Goal: Transaction & Acquisition: Purchase product/service

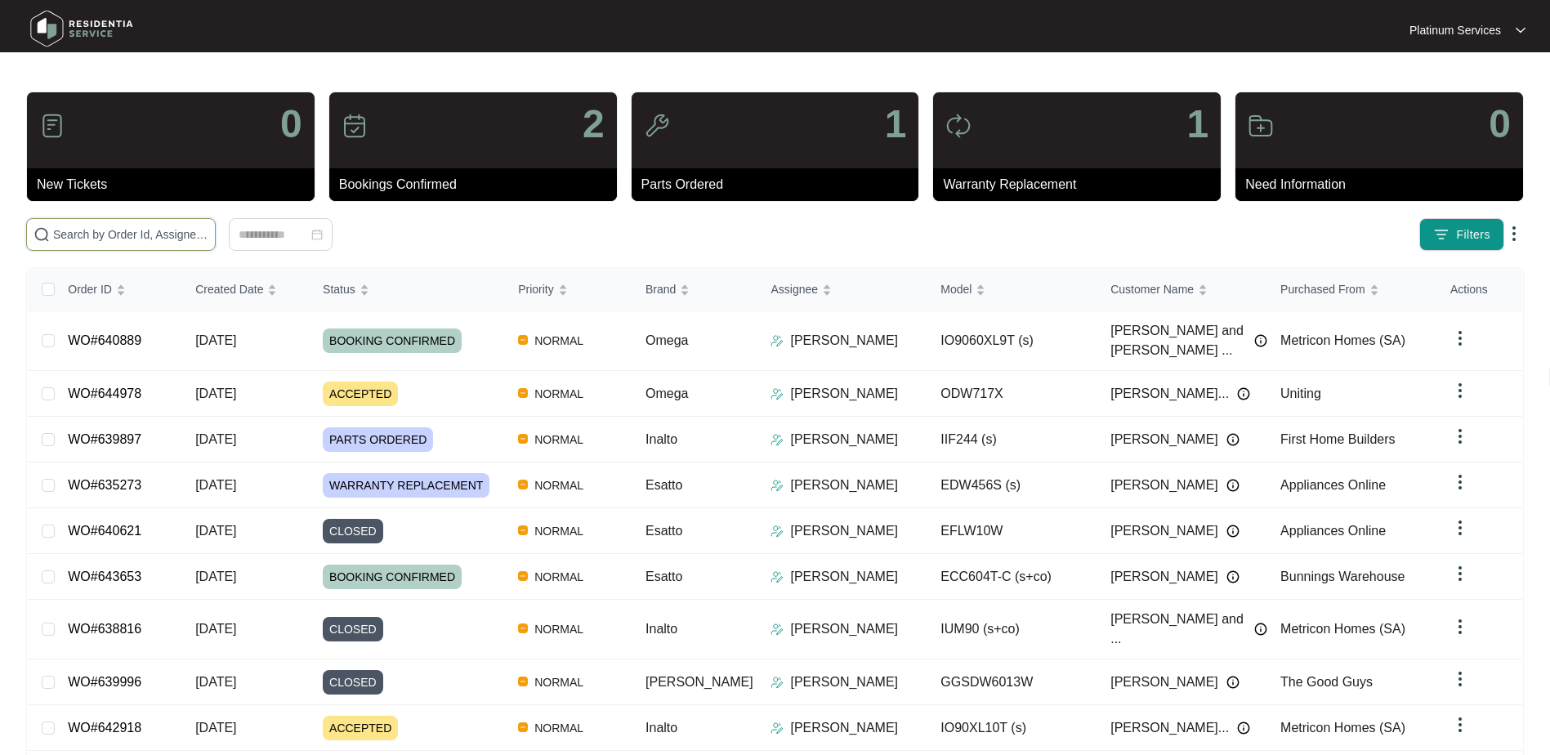
click at [154, 239] on input "text" at bounding box center [130, 234] width 155 height 18
paste input "640889"
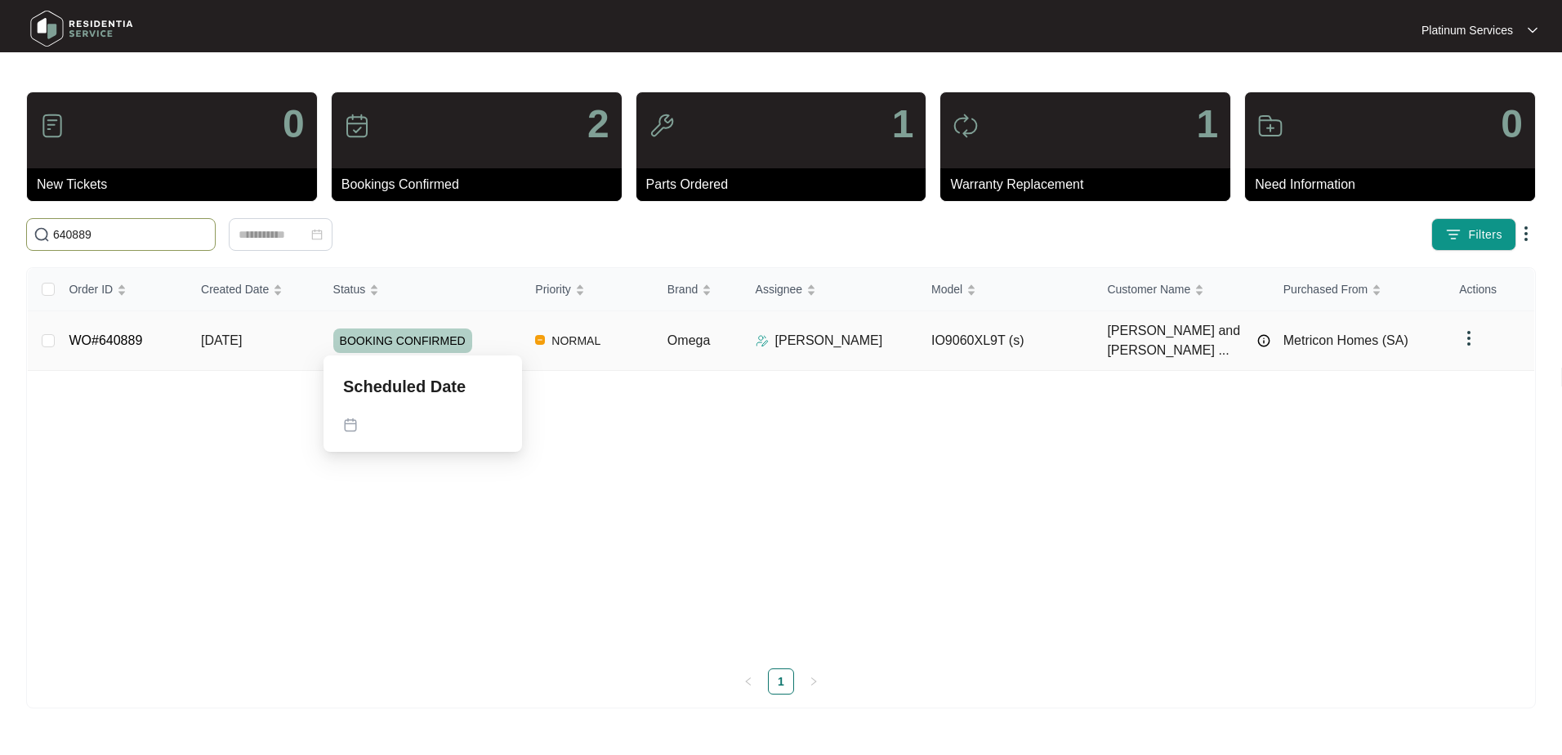
type input "640889"
click at [480, 341] on div "BOOKING CONFIRMED" at bounding box center [428, 340] width 190 height 25
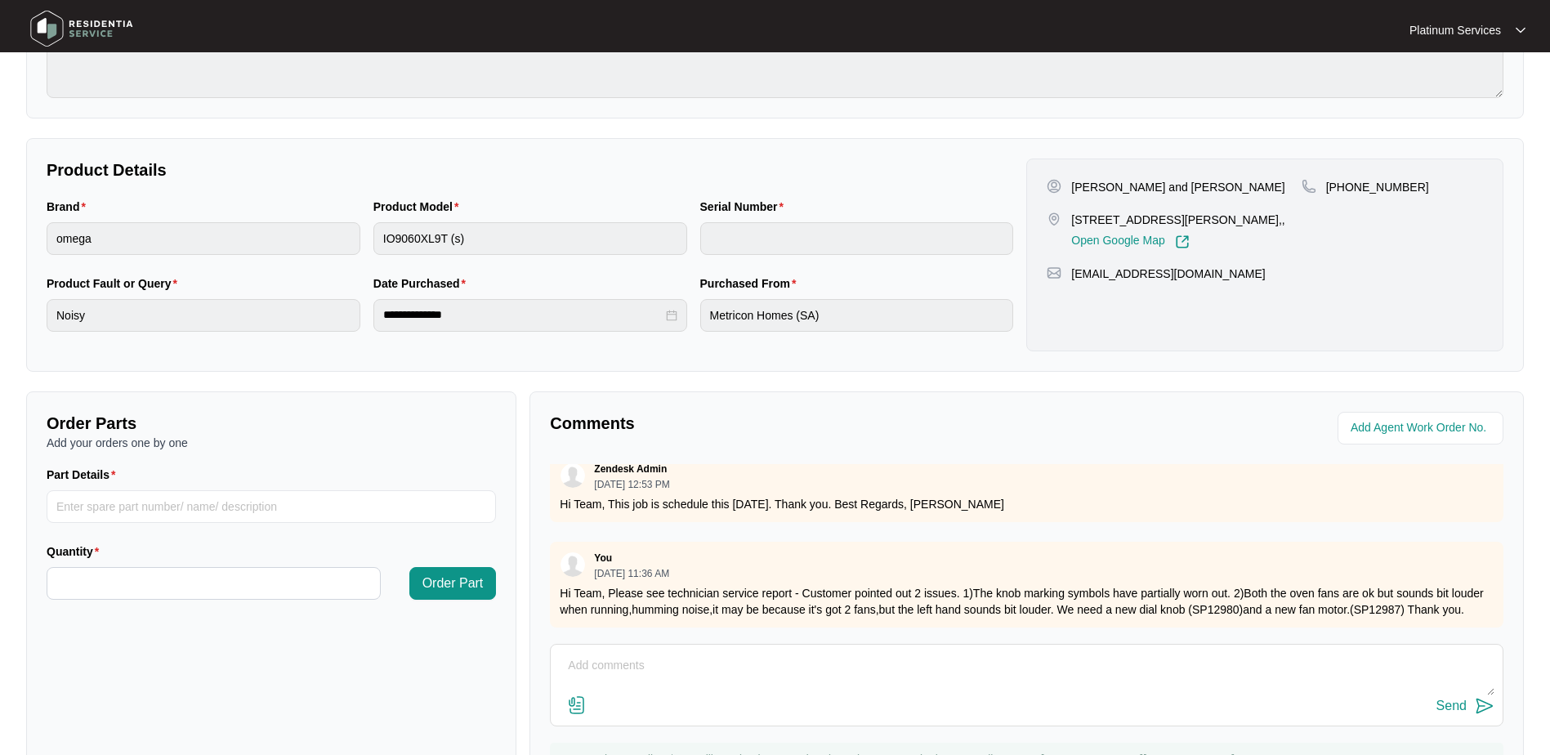
scroll to position [415, 0]
click at [180, 490] on input "Part Details" at bounding box center [271, 506] width 449 height 33
paste input "SP12980"
type input "SP12980"
click at [221, 586] on input "Quantity" at bounding box center [213, 583] width 332 height 31
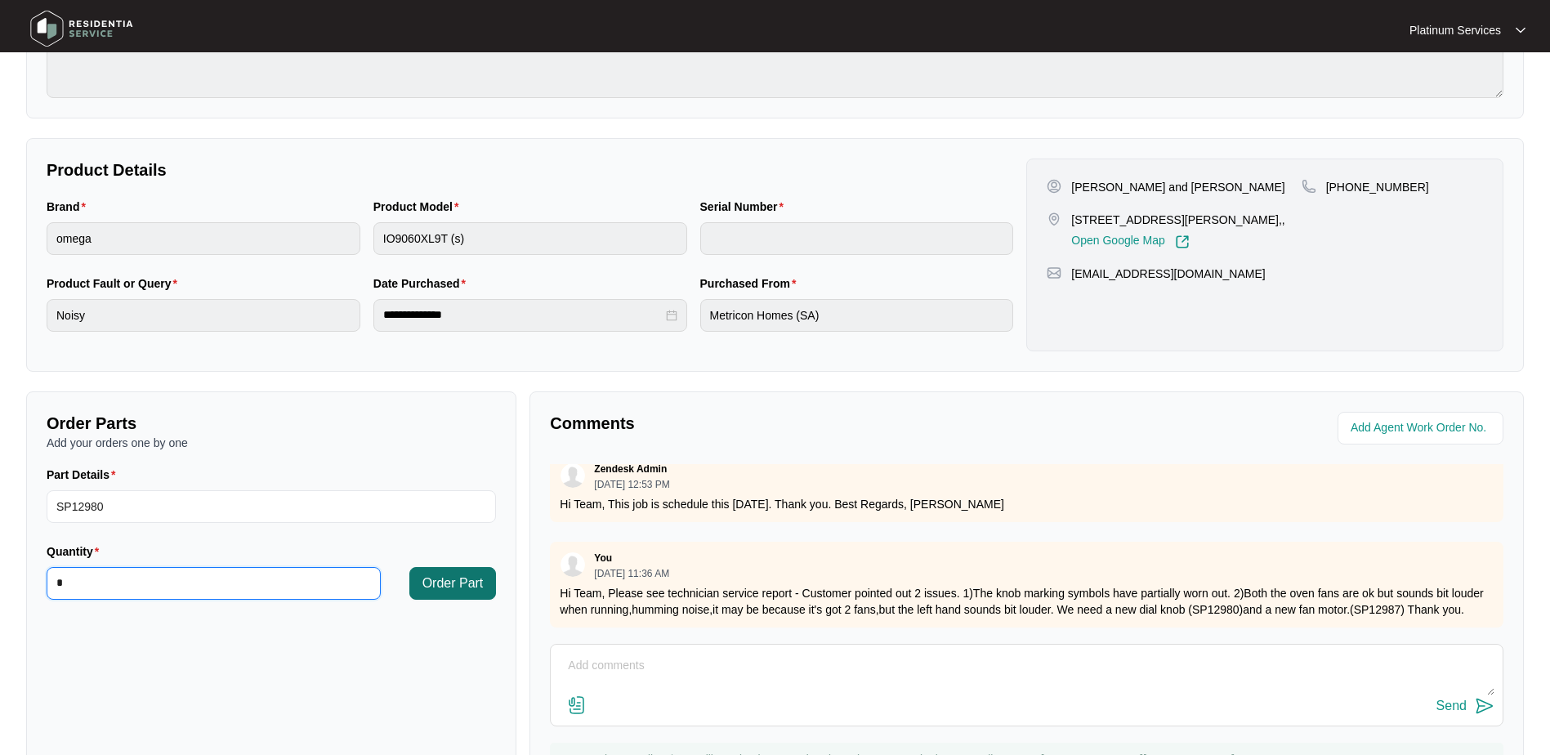
type input "*"
click at [454, 585] on span "Order Part" at bounding box center [452, 583] width 61 height 20
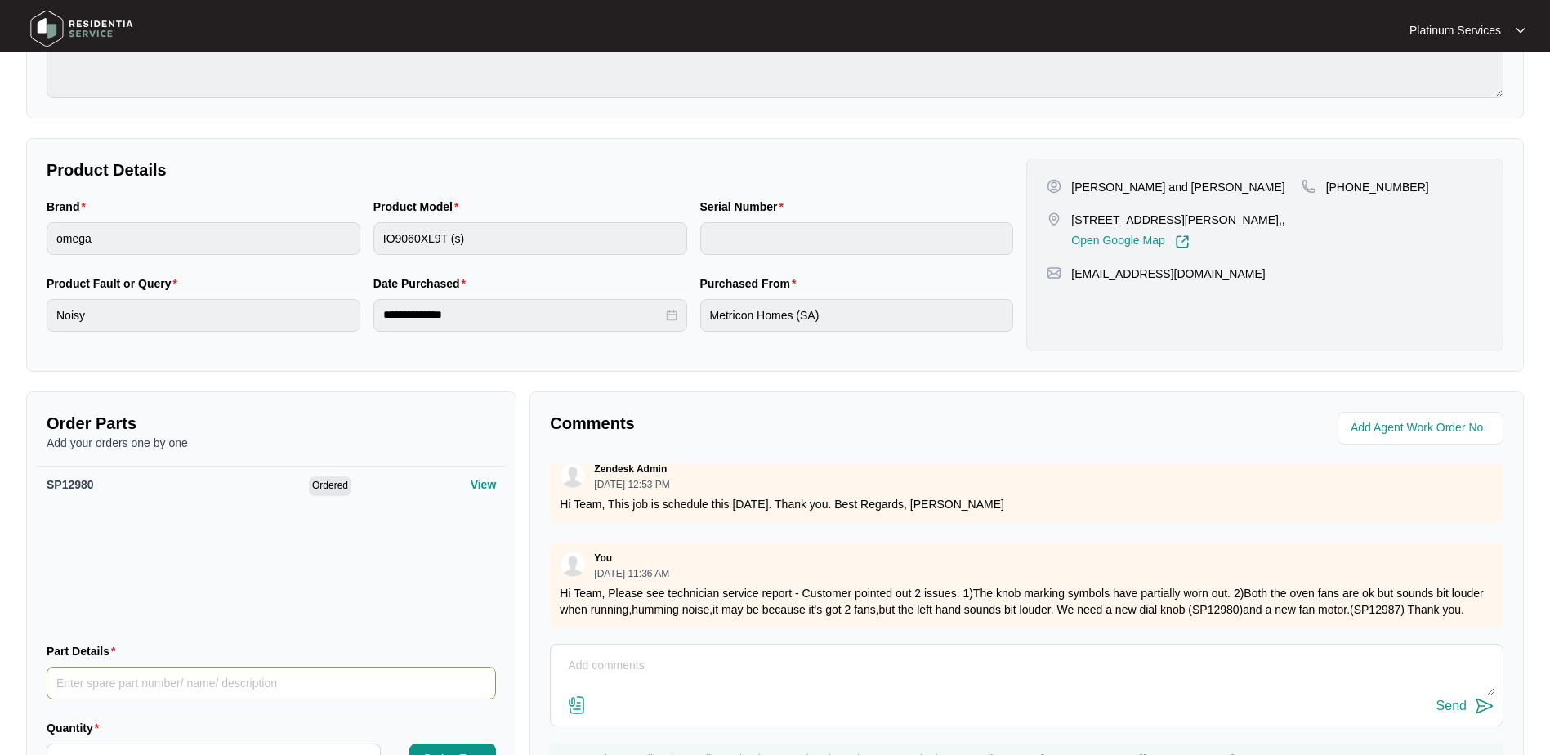
click at [234, 680] on input "Part Details" at bounding box center [271, 683] width 449 height 33
paste input "SP12987"
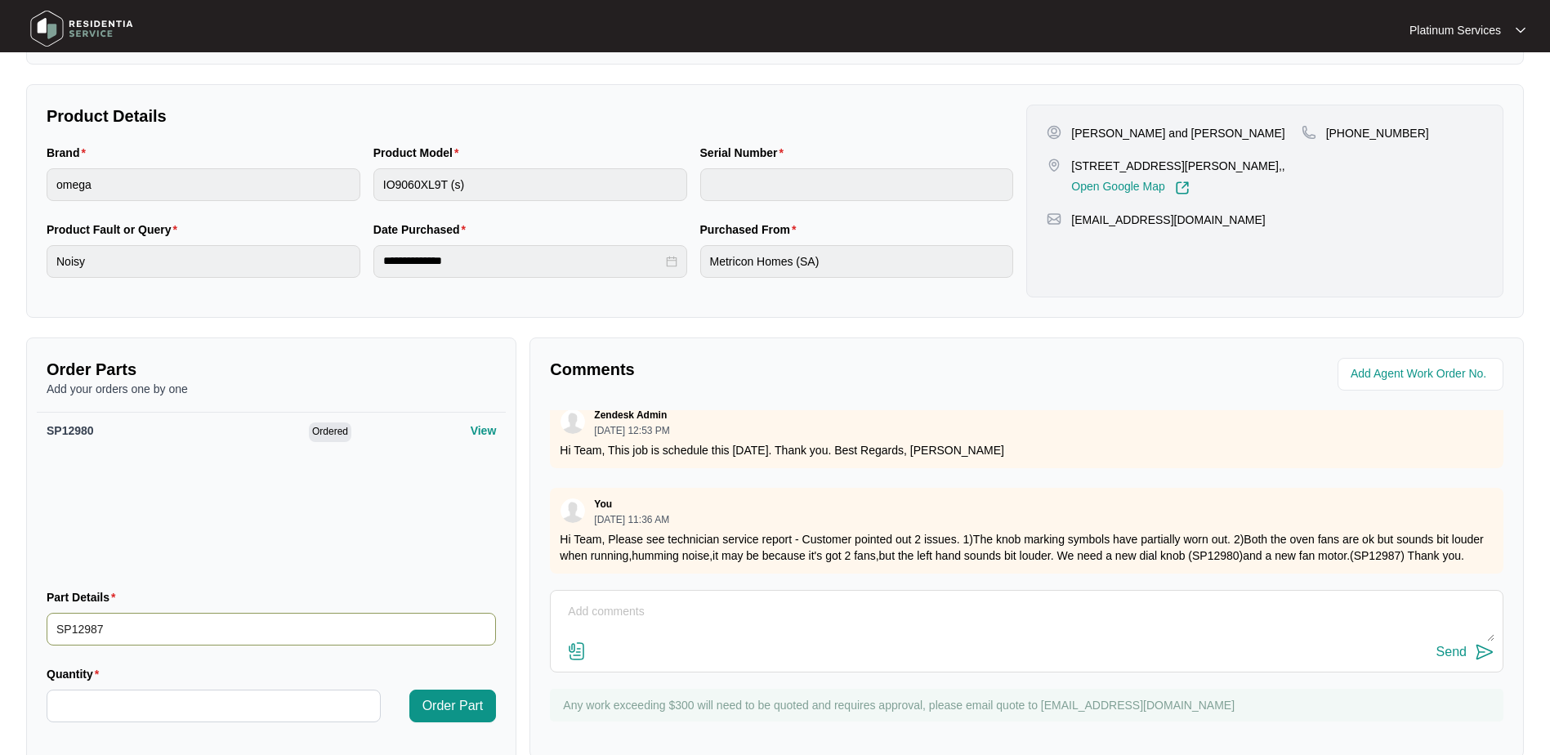
scroll to position [327, 0]
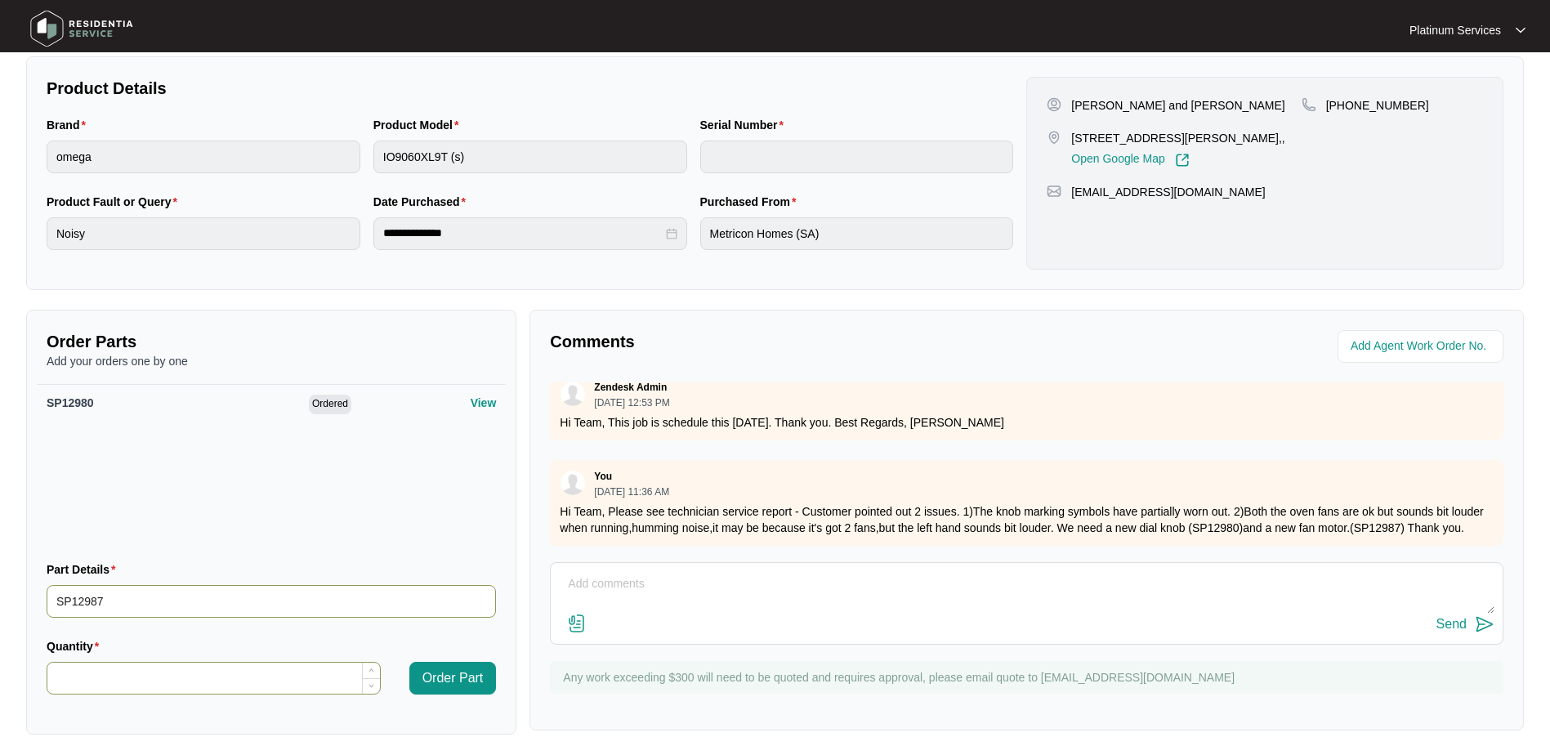
type input "SP12987"
click at [218, 671] on input "Quantity" at bounding box center [213, 677] width 332 height 31
type input "*"
click at [454, 681] on span "Order Part" at bounding box center [452, 678] width 61 height 20
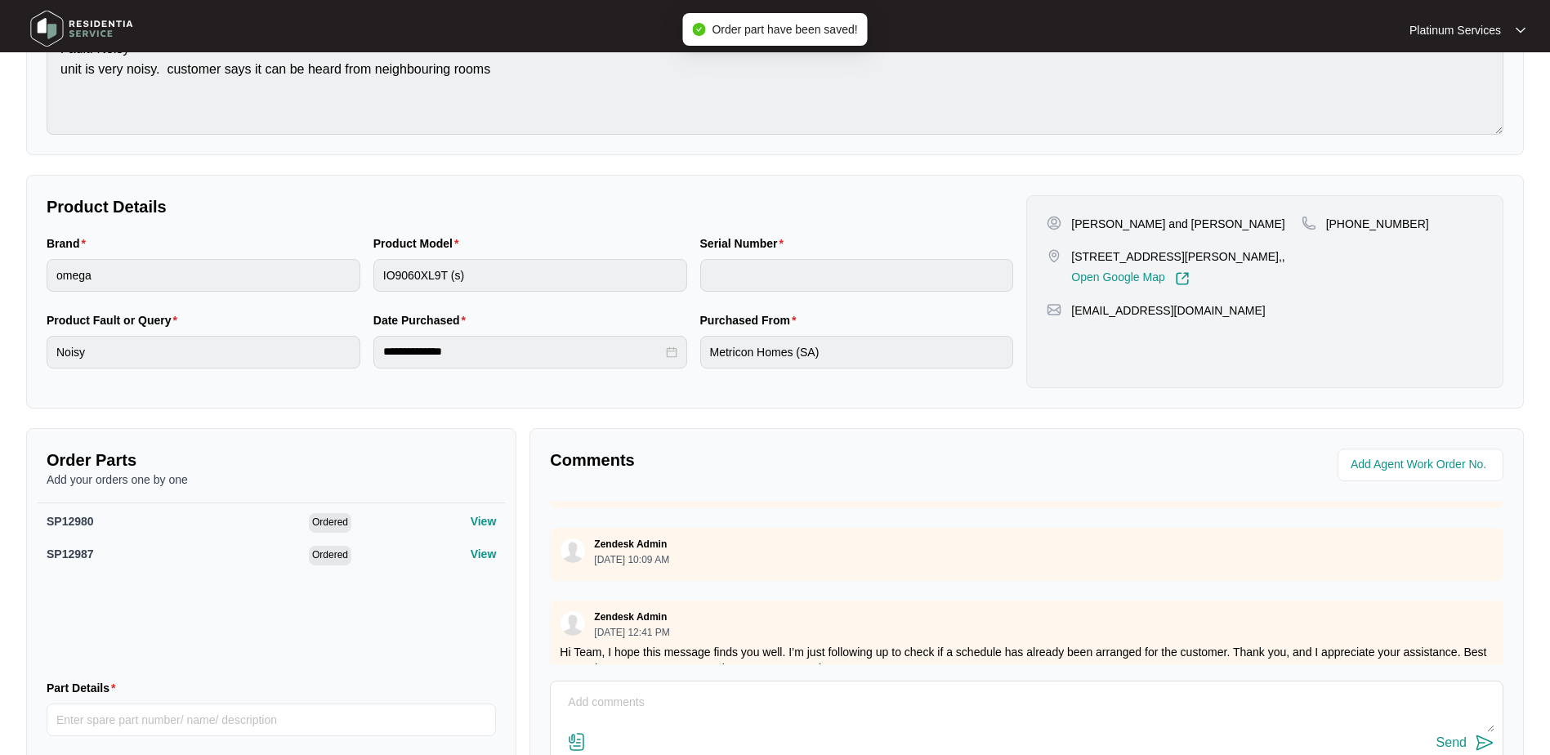
scroll to position [0, 0]
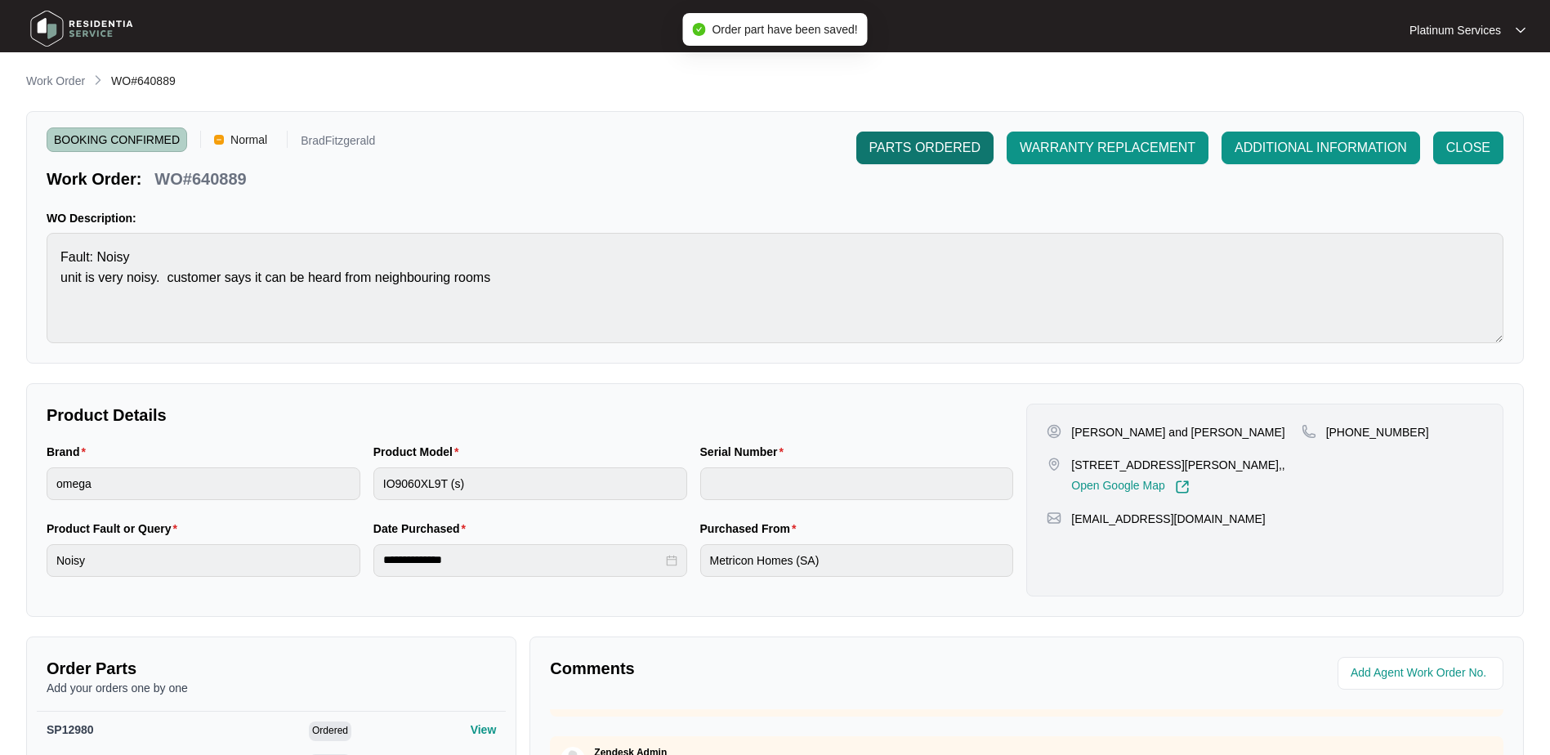
drag, startPoint x: 940, startPoint y: 144, endPoint x: 956, endPoint y: 163, distance: 24.4
click at [940, 144] on span "PARTS ORDERED" at bounding box center [924, 148] width 111 height 20
click at [74, 81] on p "Work Order" at bounding box center [55, 81] width 59 height 16
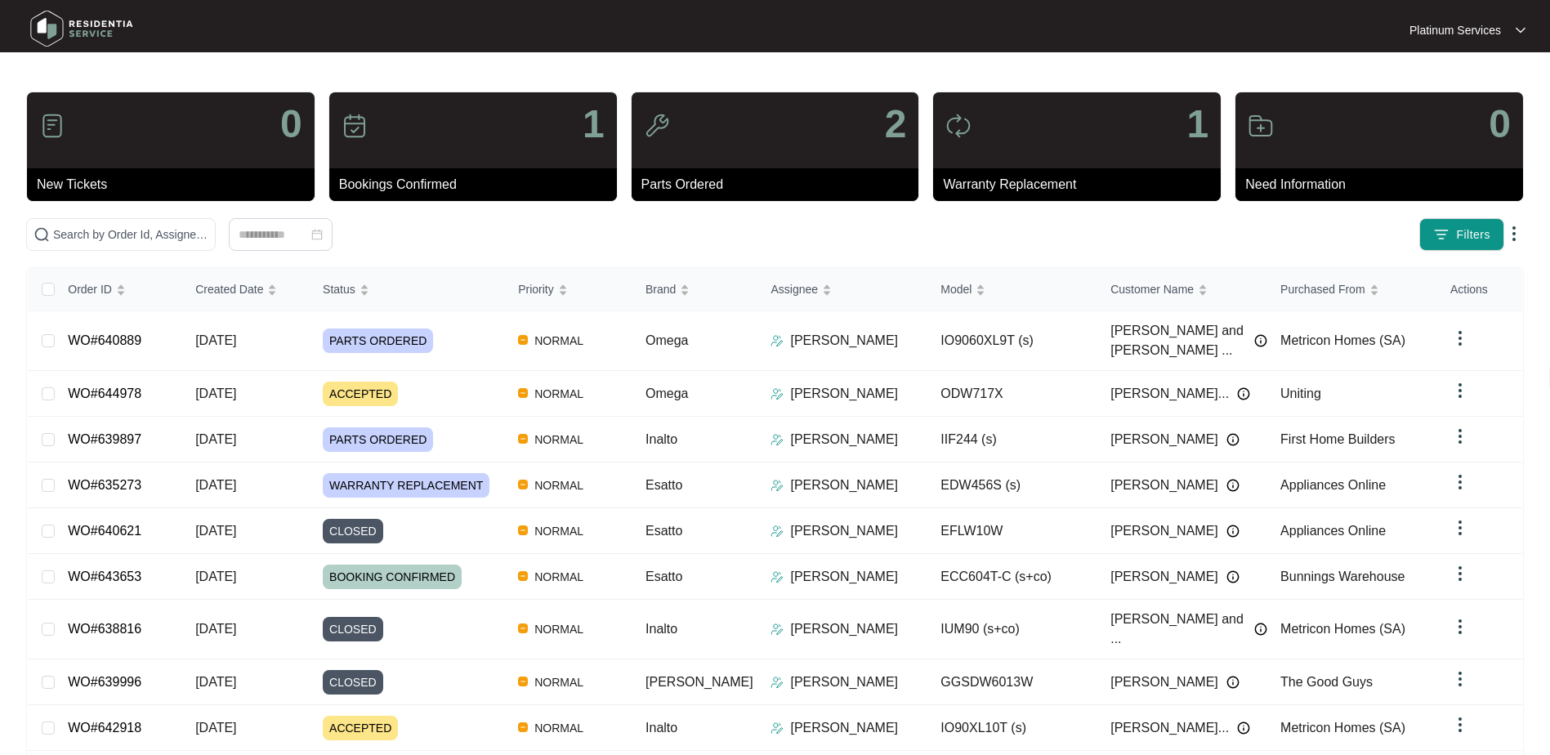
click at [497, 246] on div at bounding box center [280, 234] width 509 height 33
